Goal: Complete application form

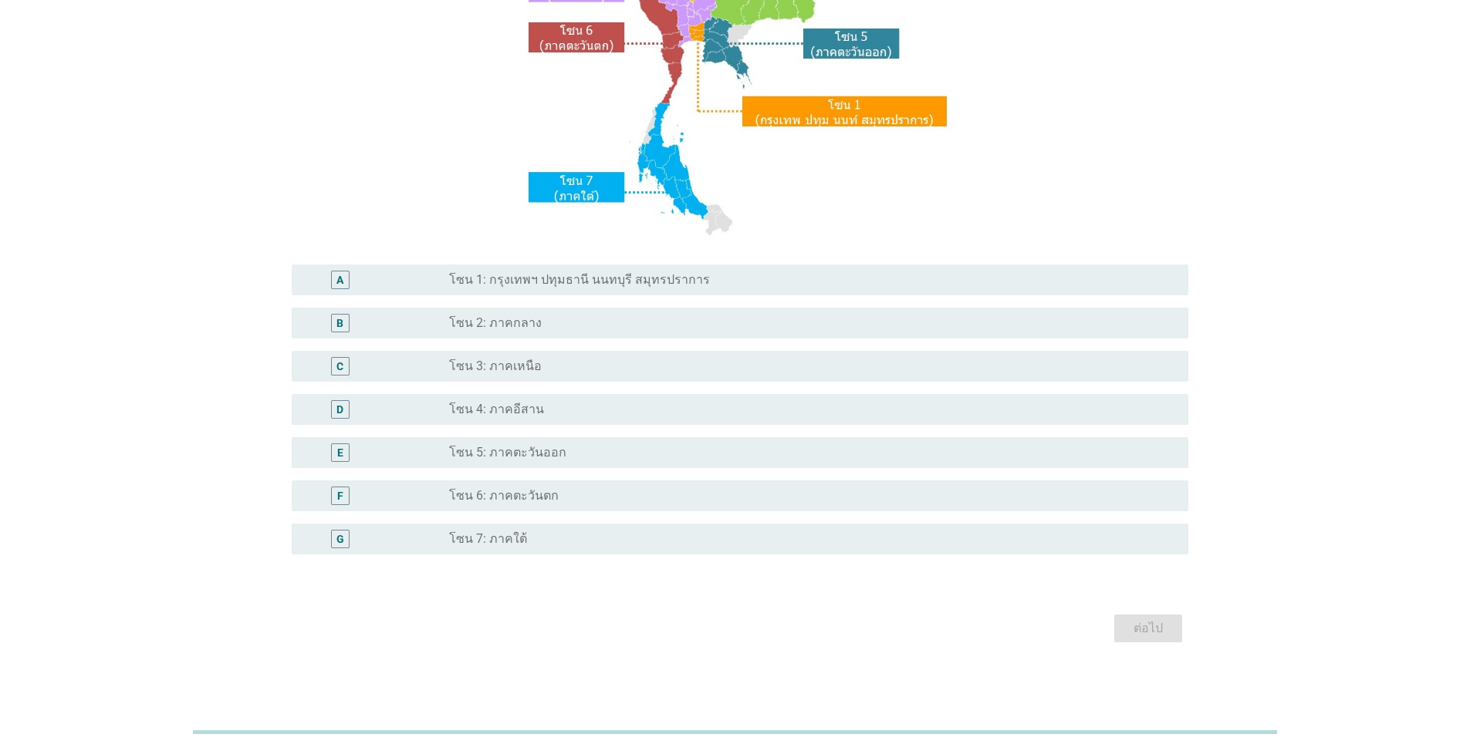
scroll to position [262, 0]
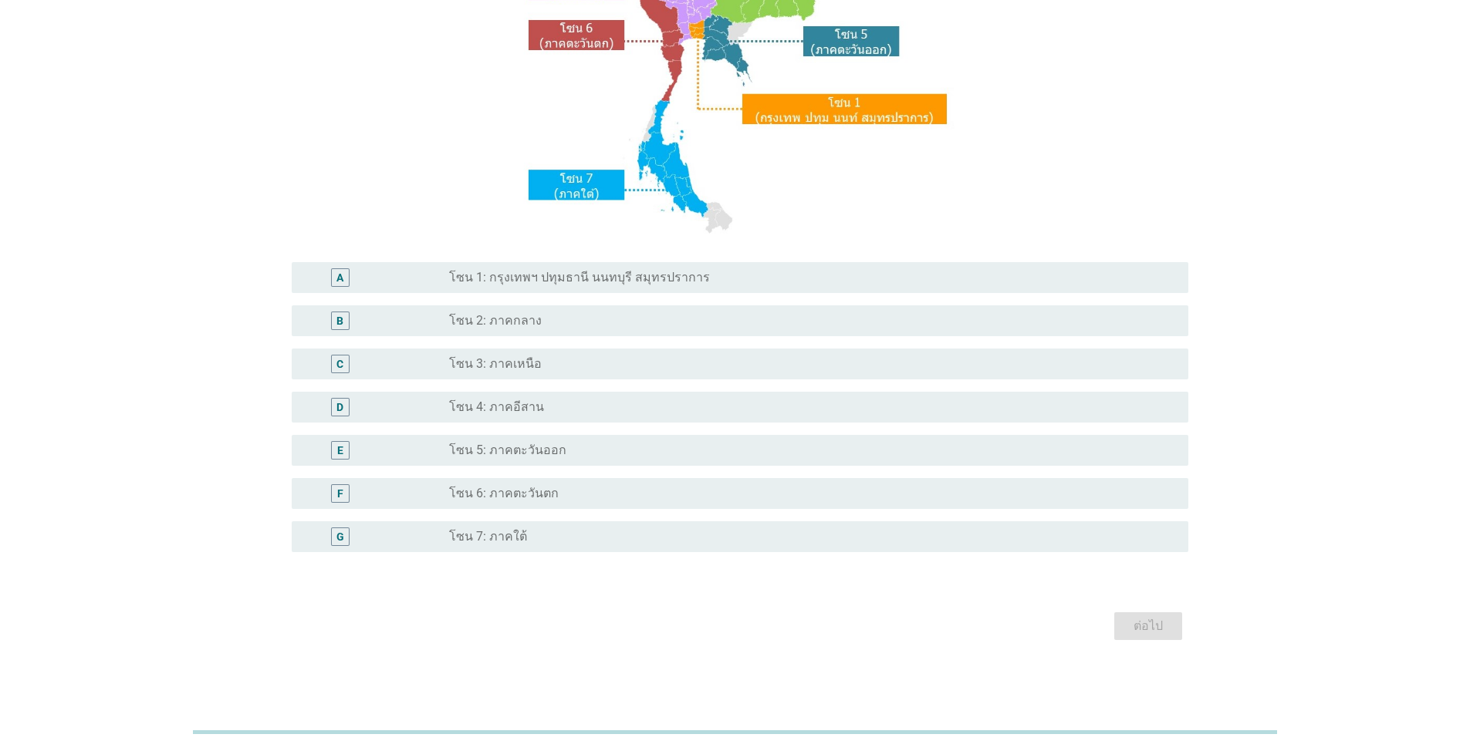
click at [574, 272] on label "โซน 1: กรุงเทพฯ ปทุมธานี นนทบุรี สมุทรปราการ" at bounding box center [579, 277] width 261 height 15
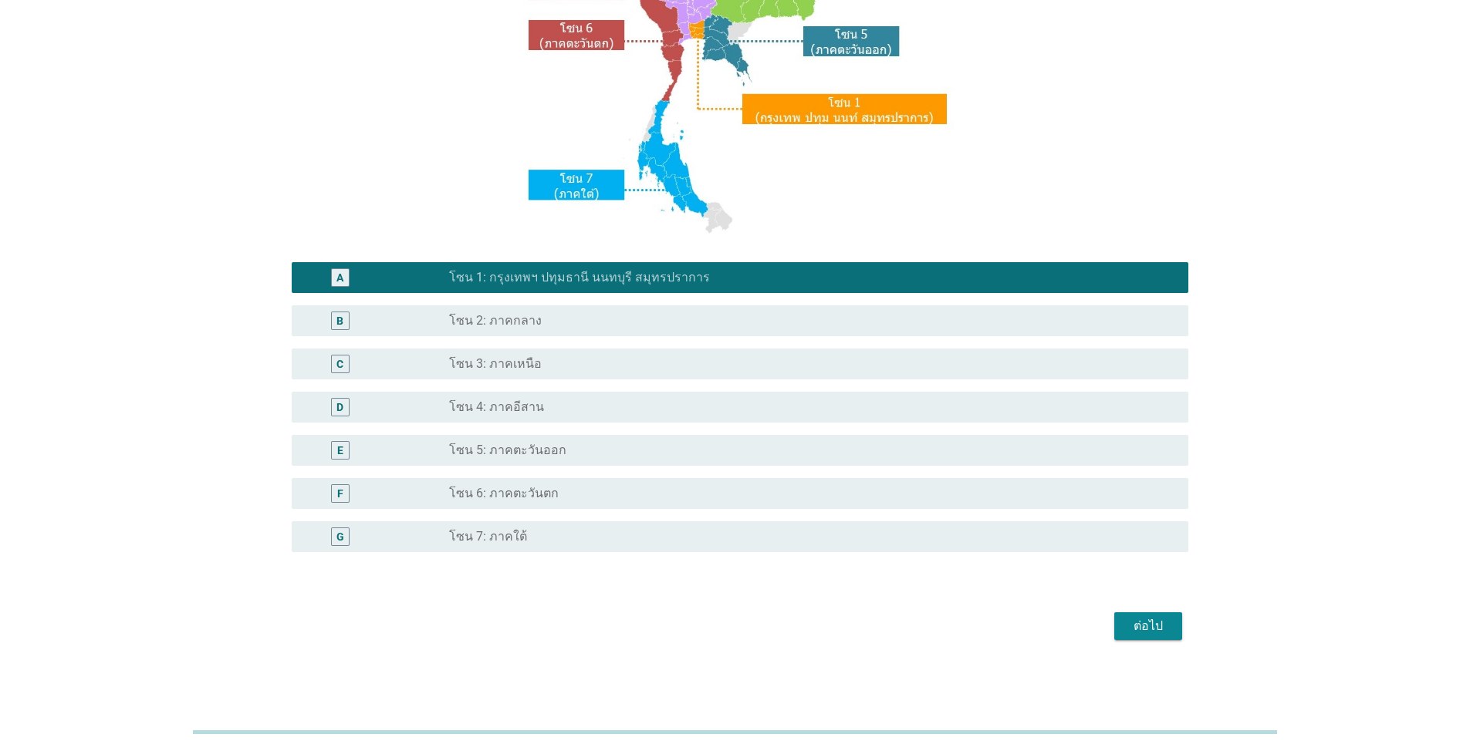
click at [1146, 626] on div "ต่อไป" at bounding box center [1147, 626] width 43 height 19
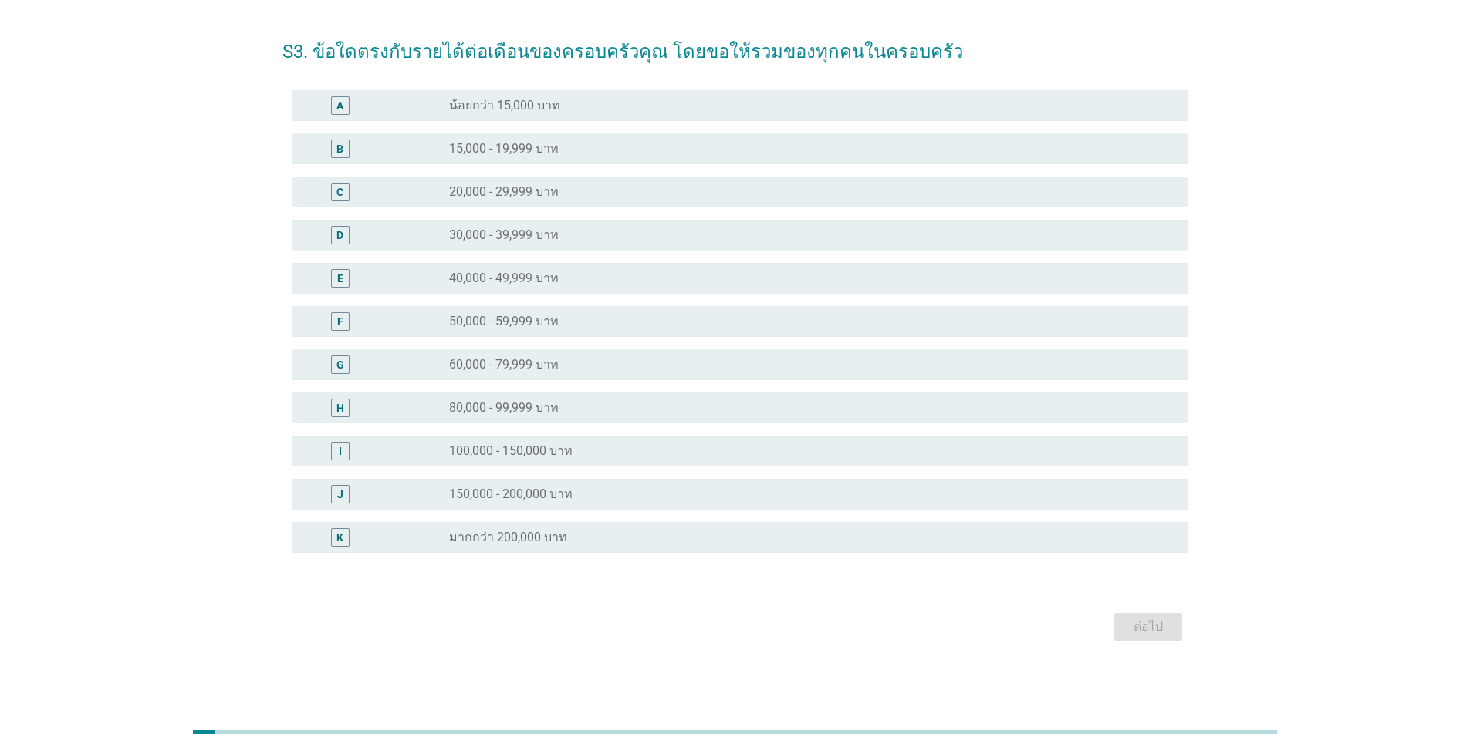
scroll to position [0, 0]
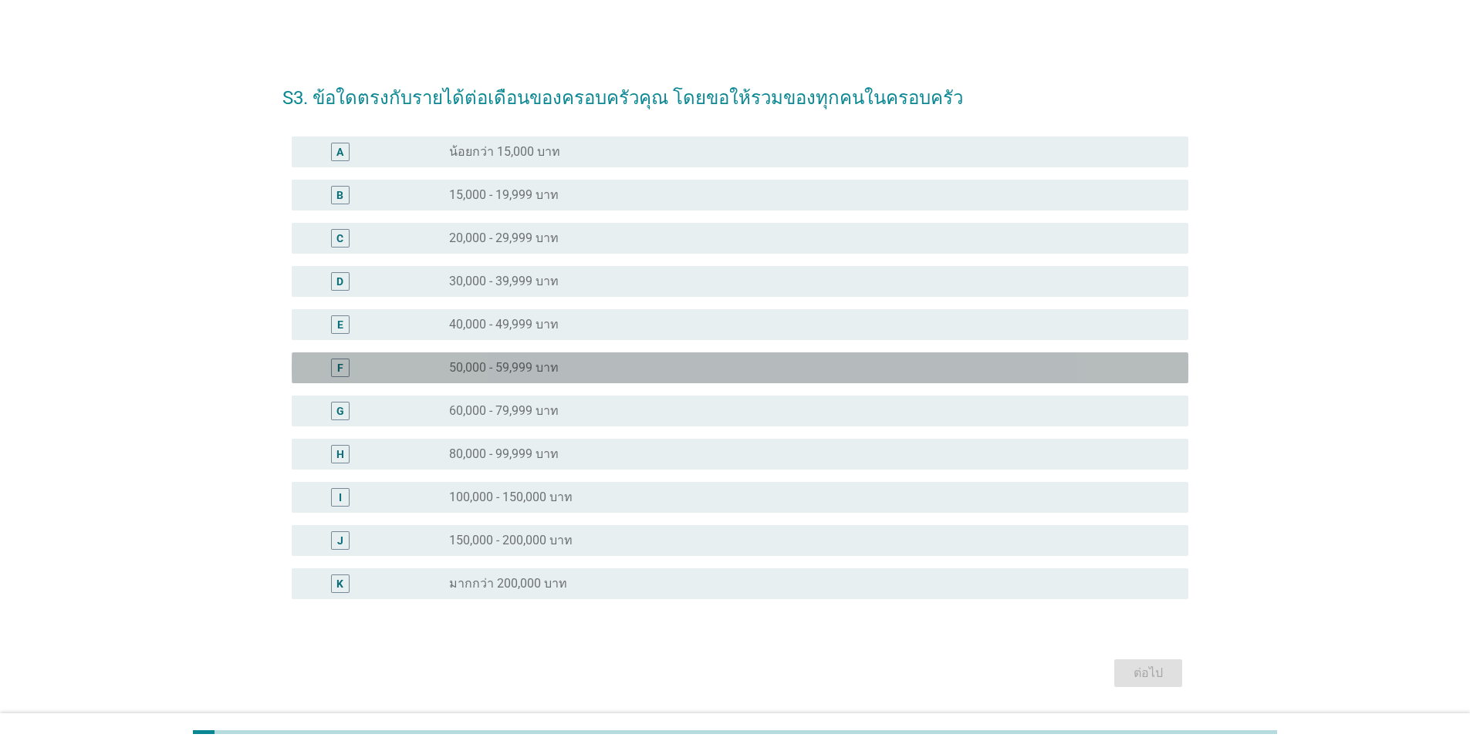
click at [551, 373] on label "50,000 - 59,999 บาท" at bounding box center [504, 367] width 110 height 15
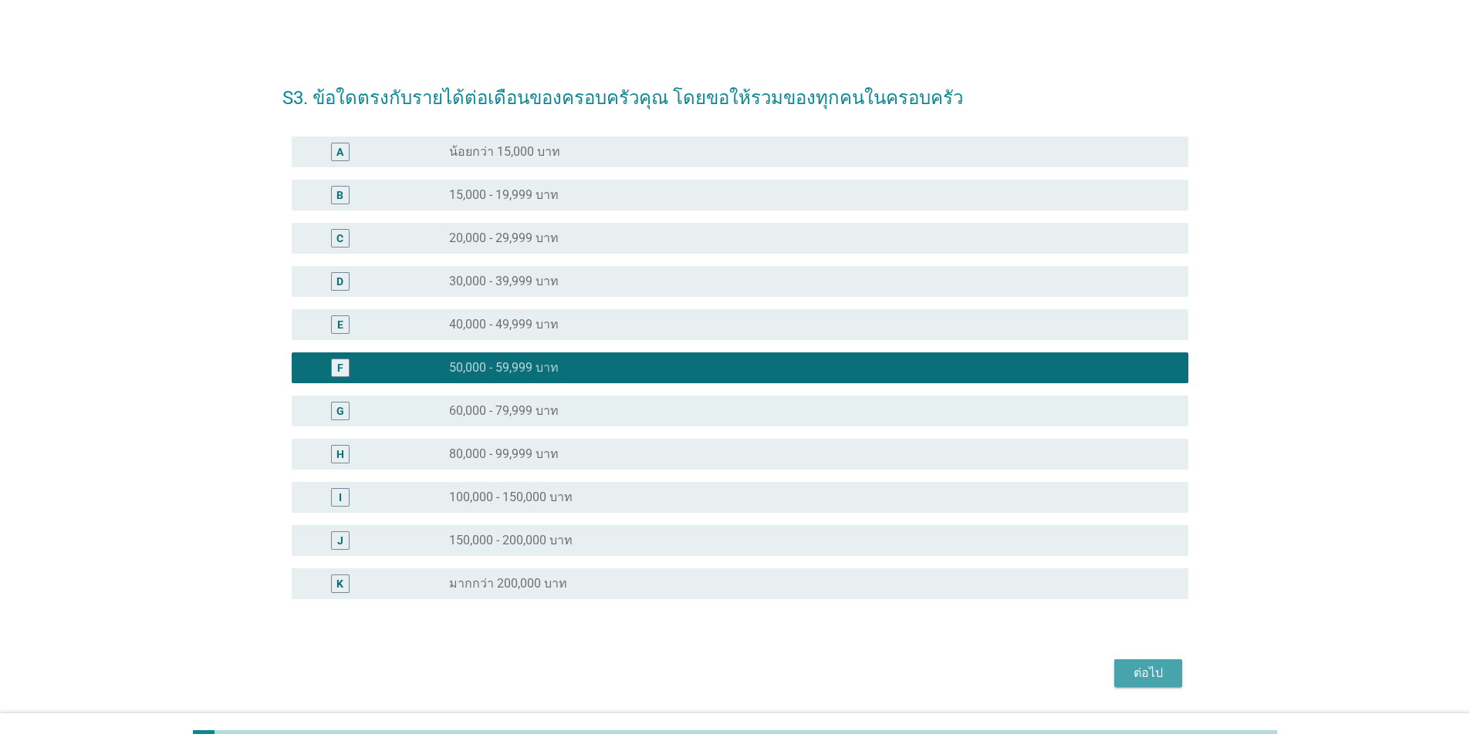
click at [1141, 671] on div "ต่อไป" at bounding box center [1147, 673] width 43 height 19
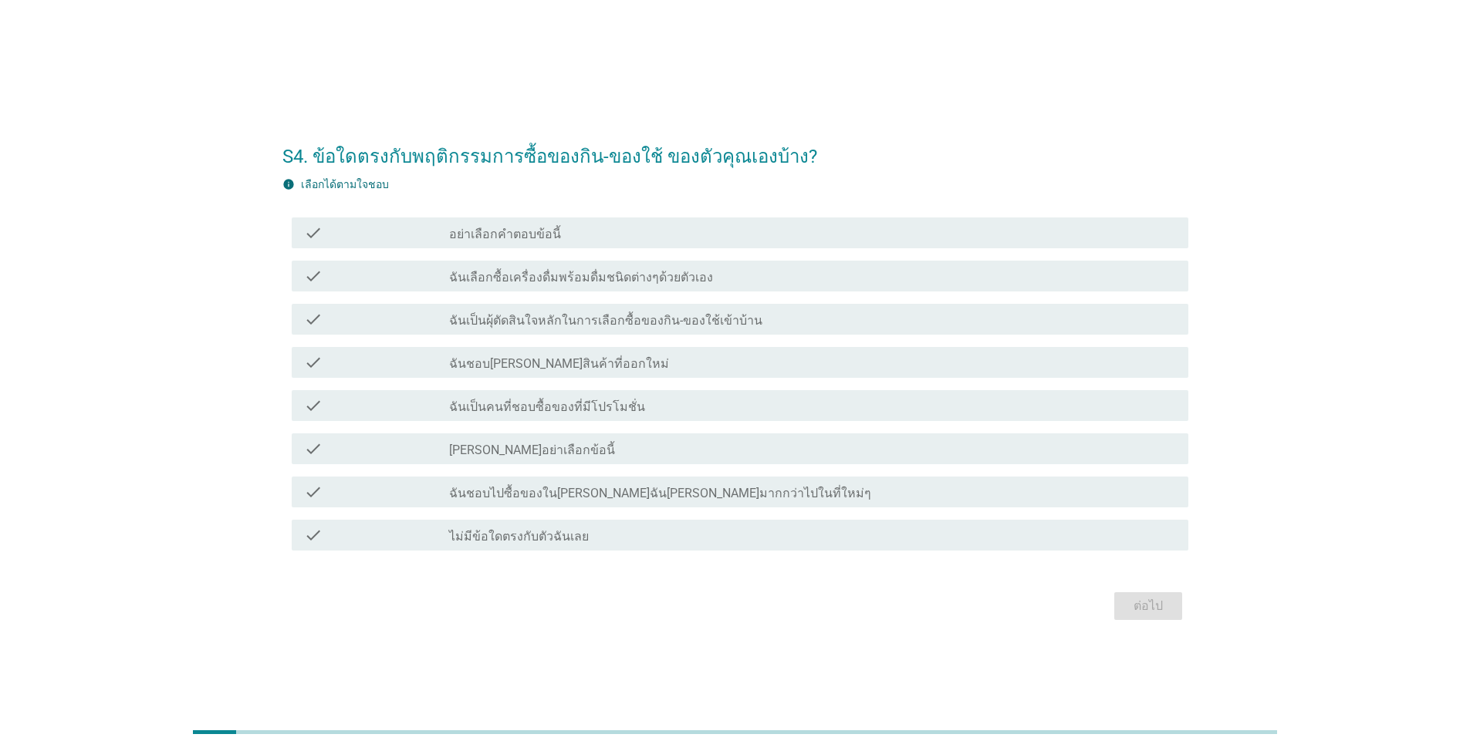
click at [484, 230] on label "อย่าเลือกคำตอบข้อนี้" at bounding box center [505, 234] width 112 height 15
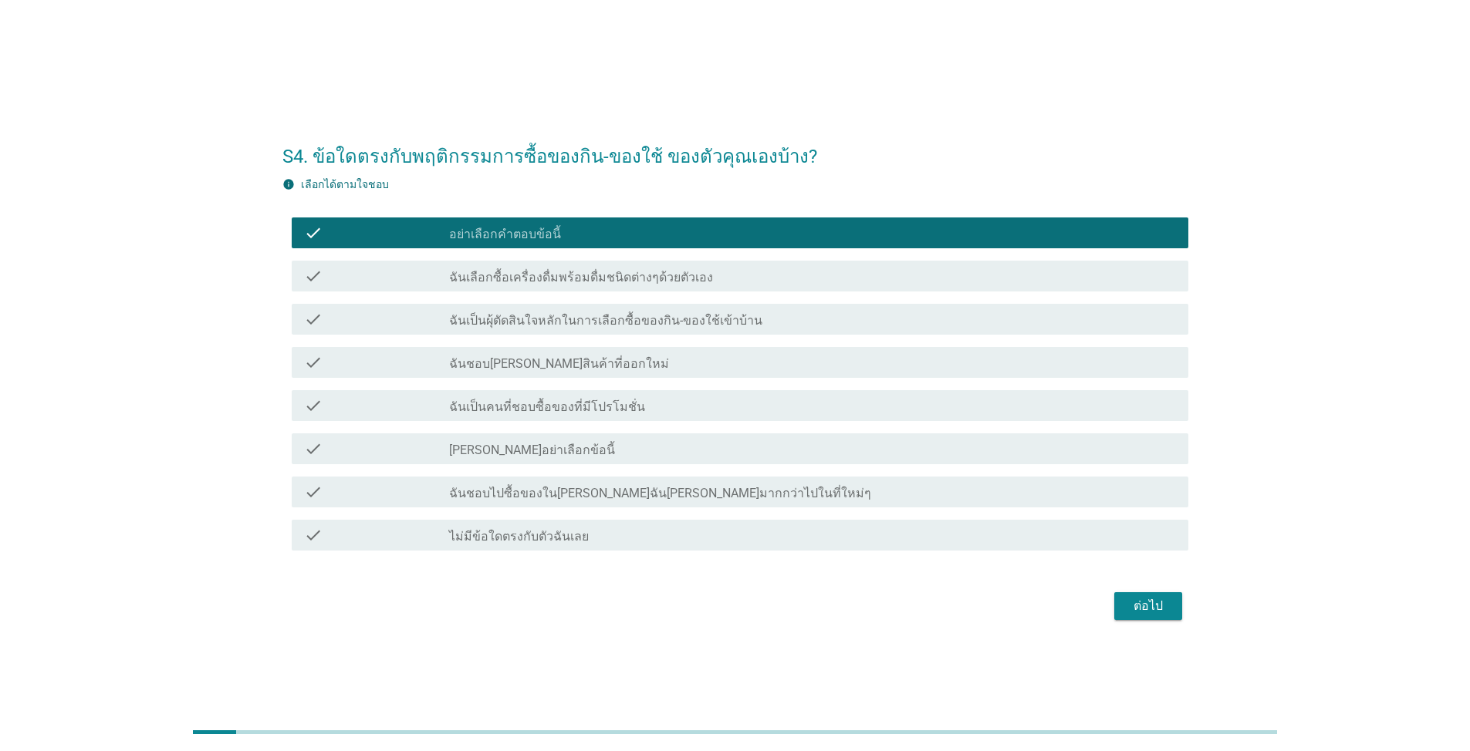
click at [550, 367] on label "ฉันชอบ[PERSON_NAME]สินค้าที่ออกใหม่" at bounding box center [559, 363] width 220 height 15
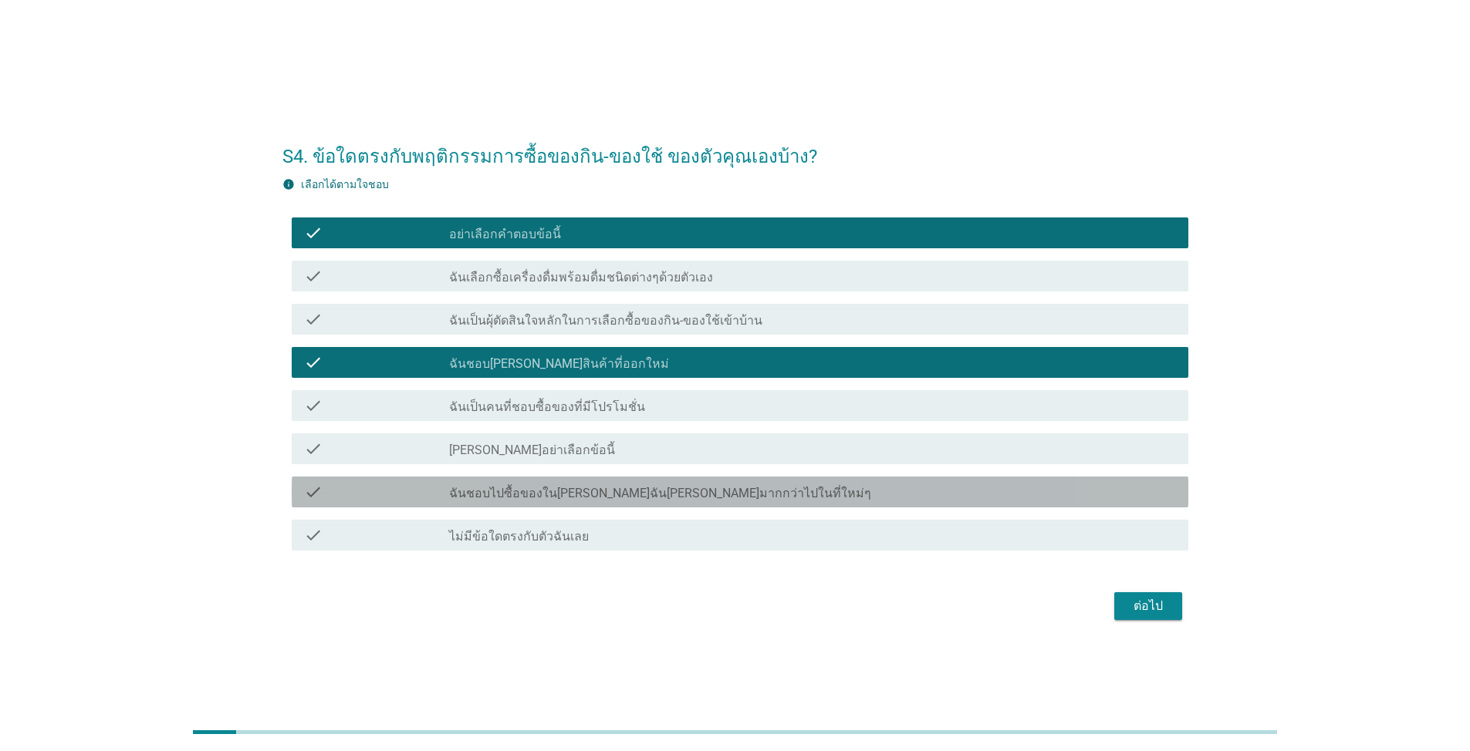
click at [556, 497] on label "ฉันชอบไปซื้อของใน[PERSON_NAME]ฉัน[PERSON_NAME]มากกว่าไปในที่ใหม่ๆ" at bounding box center [660, 493] width 422 height 15
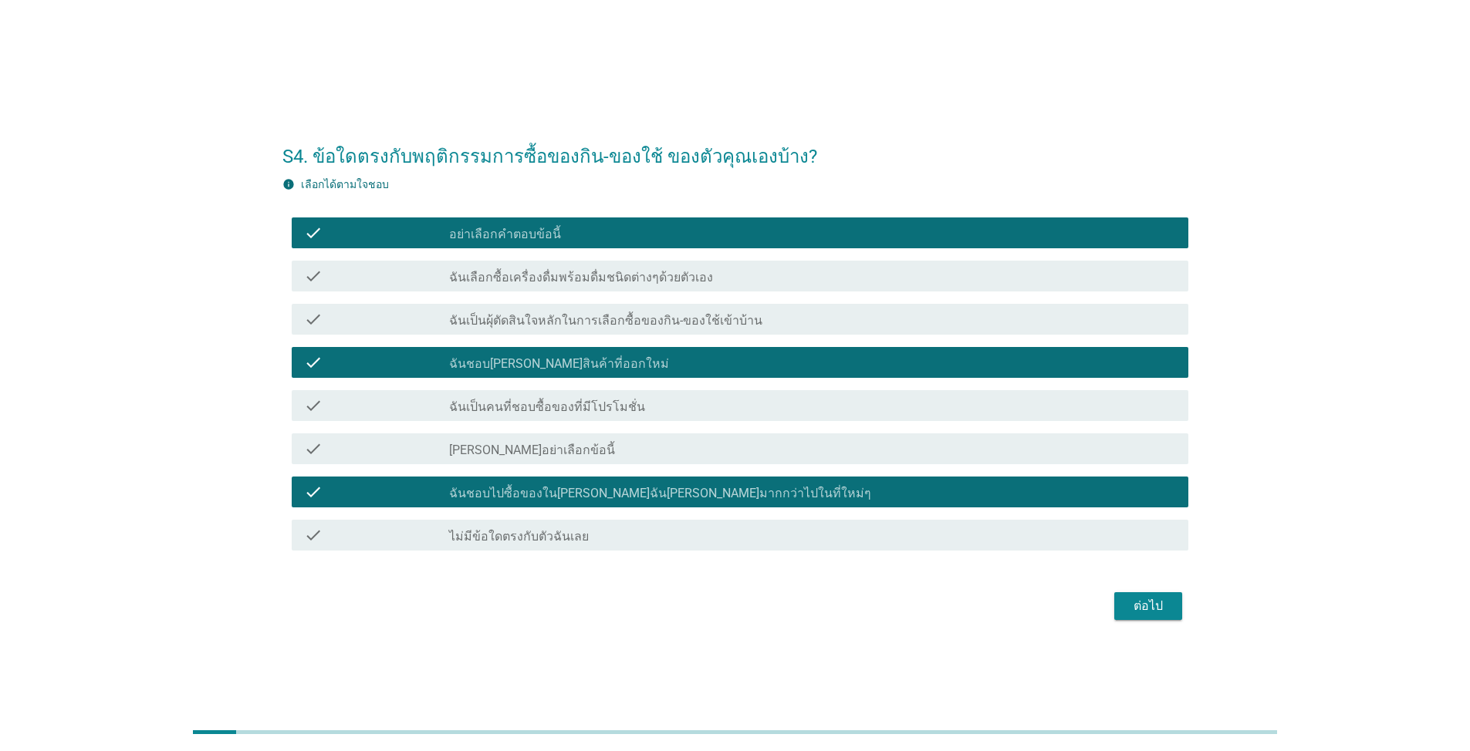
click at [671, 275] on label "ฉันเลือกซื้อเครื่องดื่มพร้อมดื่มชนิดต่างๆด้วยตัวเอง" at bounding box center [581, 277] width 264 height 15
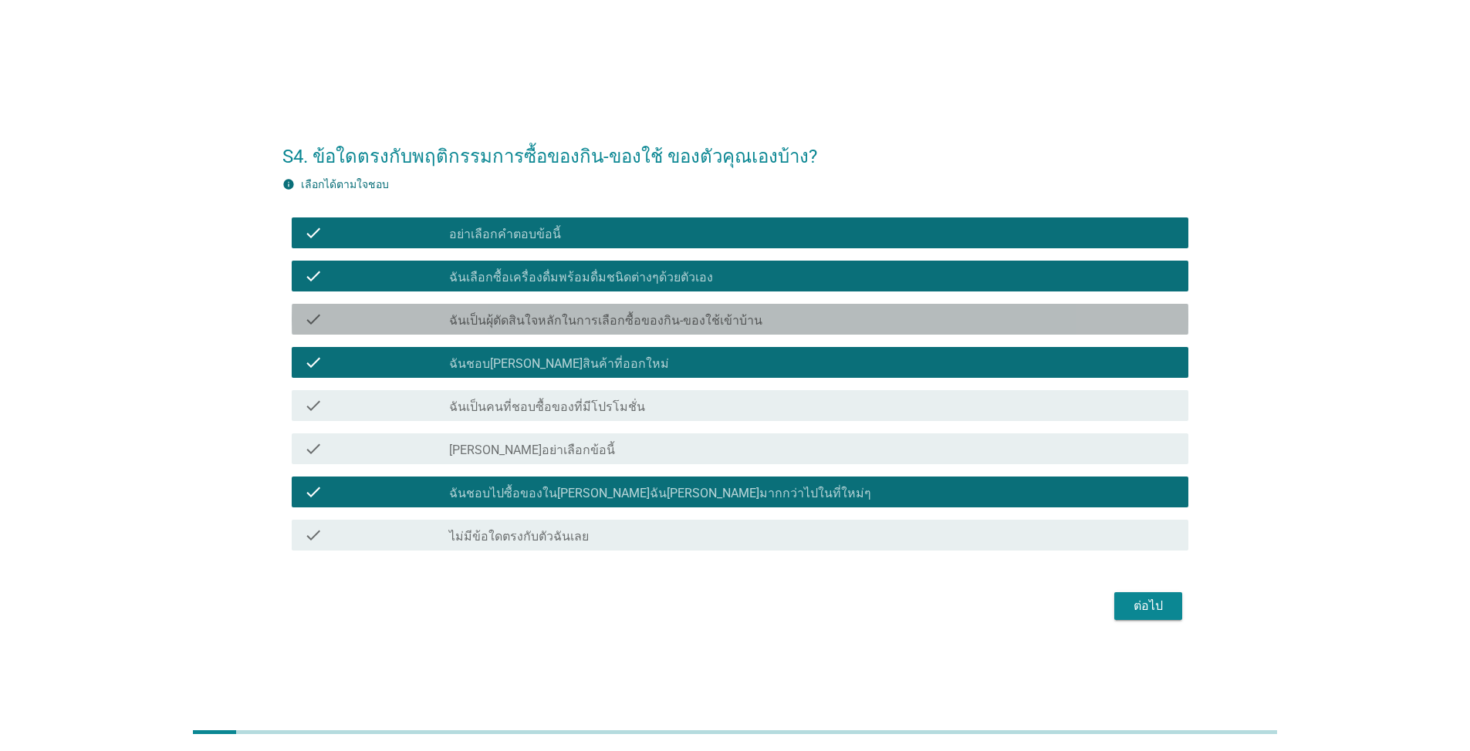
click at [751, 322] on div "check_box_outline_blank ฉันเป็นผุ้ตัดสินใจหลักในการเลือกซื้อของกิน-ของใช้เข้าบ้…" at bounding box center [812, 319] width 727 height 19
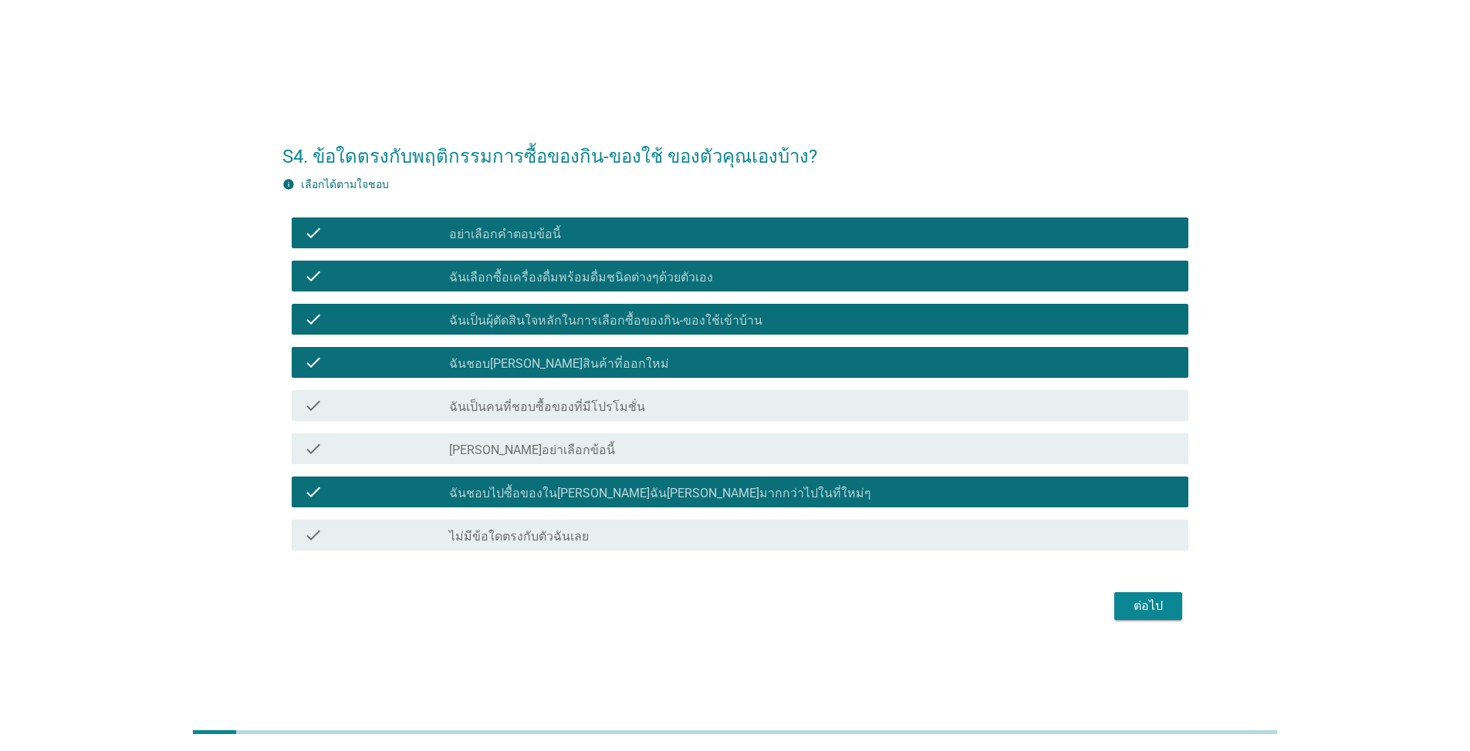
click at [676, 400] on div "check_box_outline_blank ฉันเป็นคนที่ชอบซื้อของที่มีโปรโมชั่น" at bounding box center [812, 406] width 727 height 19
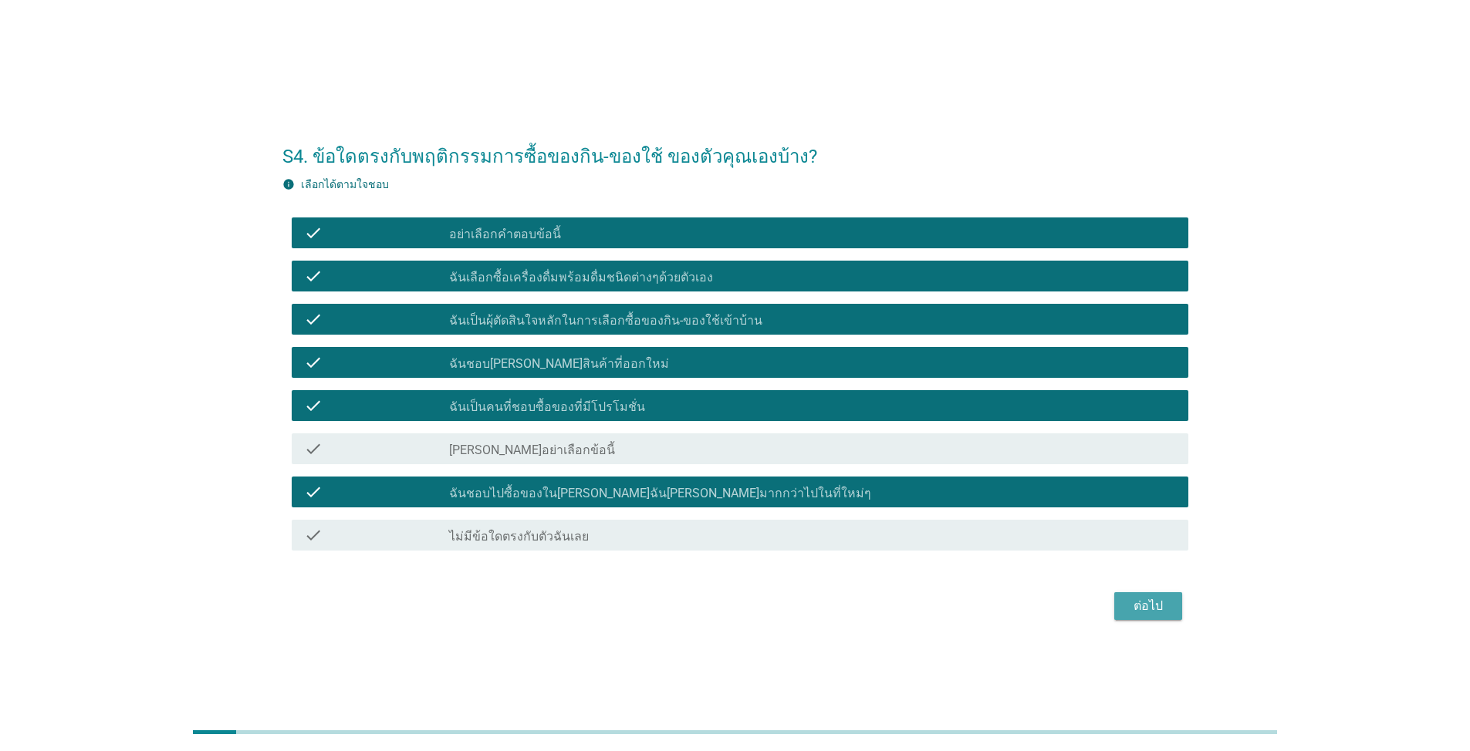
click at [1119, 606] on button "ต่อไป" at bounding box center [1148, 606] width 68 height 28
